Goal: Navigation & Orientation: Go to known website

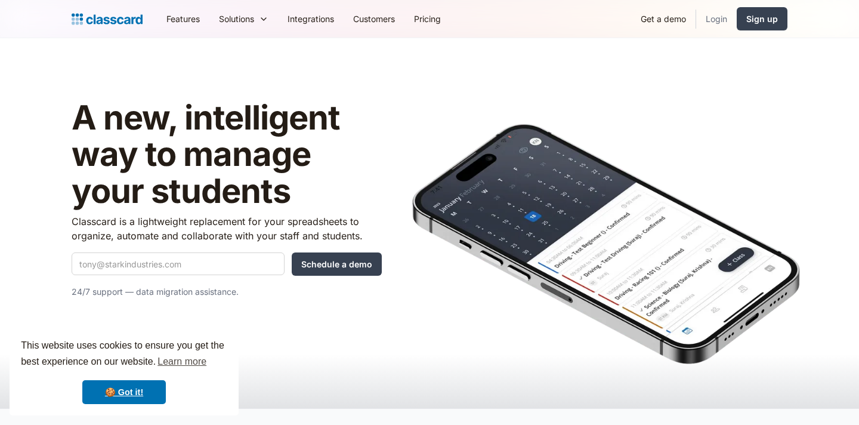
click at [713, 20] on link "Login" at bounding box center [716, 18] width 41 height 27
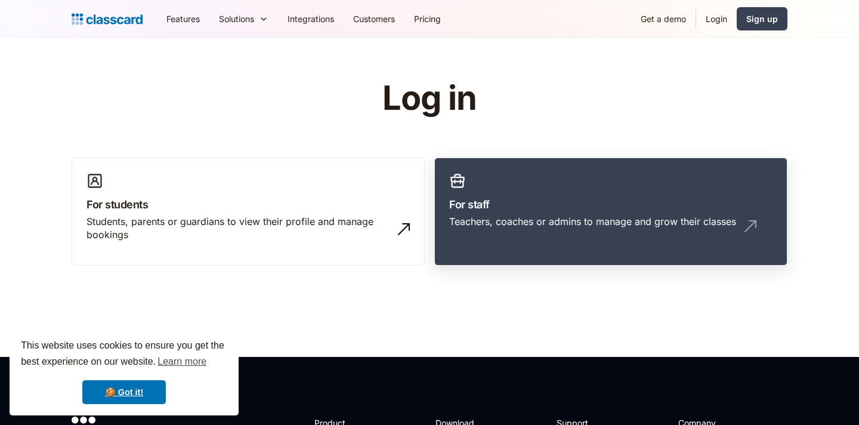
click at [521, 202] on h3 "For staff" at bounding box center [610, 204] width 323 height 16
